Goal: Check status: Check status

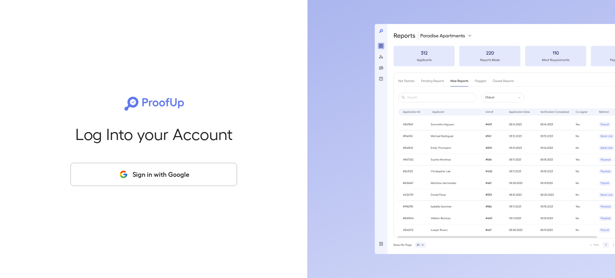
click at [165, 176] on button "Sign in with Google" at bounding box center [153, 174] width 167 height 23
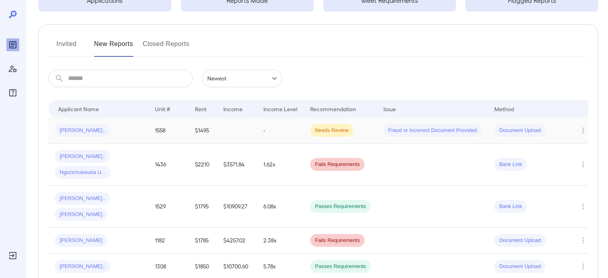
scroll to position [80, 0]
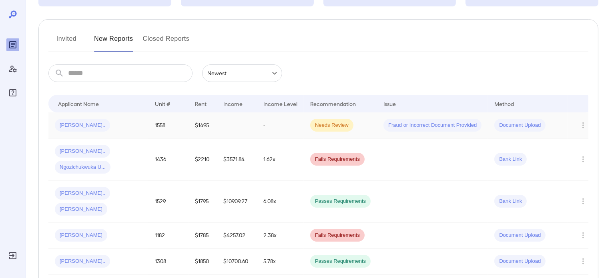
click at [237, 127] on td at bounding box center [237, 125] width 40 height 26
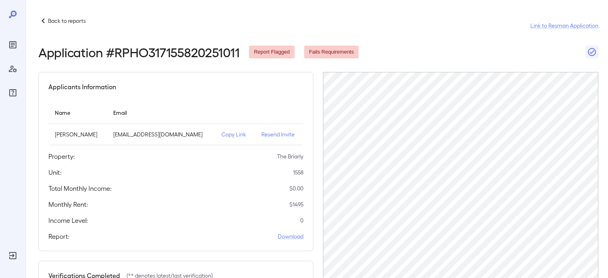
click at [65, 17] on p "Back to reports" at bounding box center [67, 21] width 38 height 8
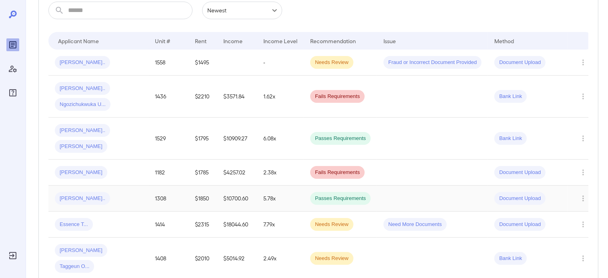
scroll to position [160, 0]
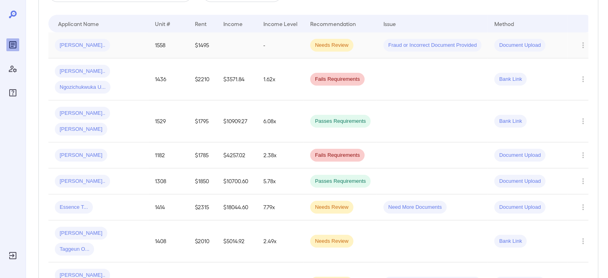
click at [189, 43] on td "$1495" at bounding box center [203, 45] width 28 height 26
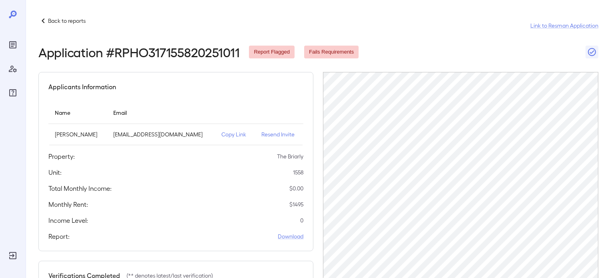
scroll to position [166, 0]
